Goal: Find specific page/section: Find specific page/section

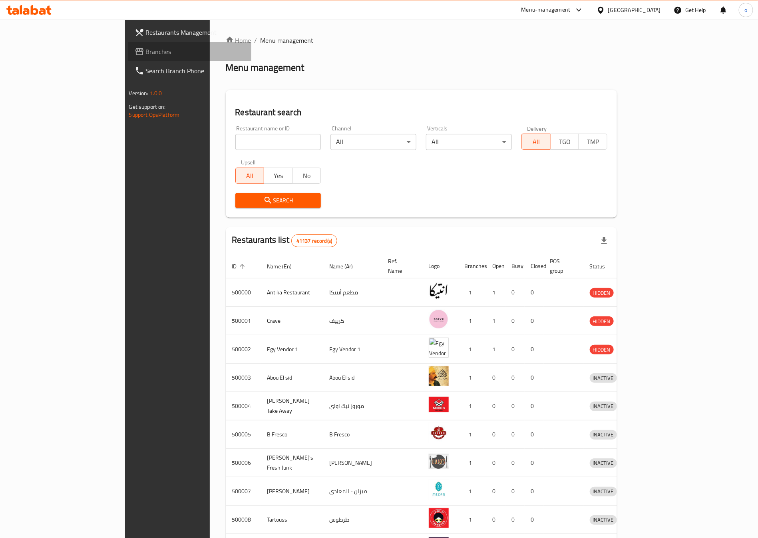
click at [135, 50] on span at bounding box center [140, 52] width 11 height 10
click at [146, 31] on span "Restaurants Management" at bounding box center [196, 33] width 100 height 10
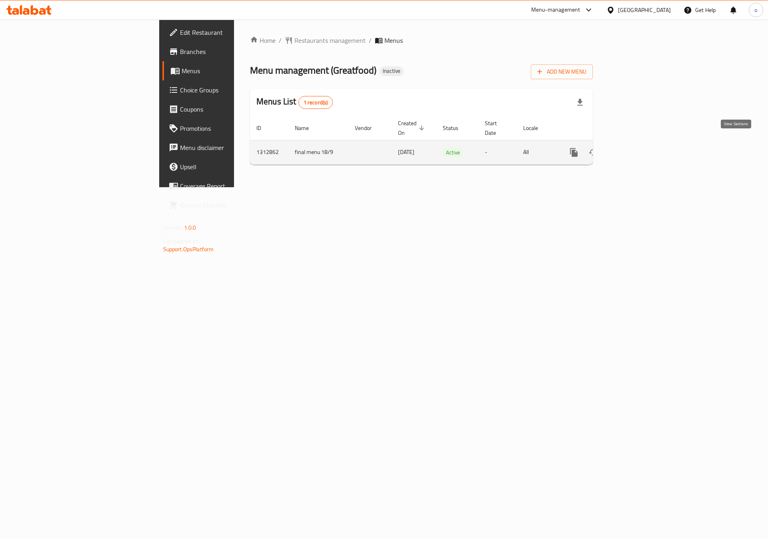
click at [641, 149] on link "enhanced table" at bounding box center [631, 152] width 19 height 19
